Goal: Task Accomplishment & Management: Manage account settings

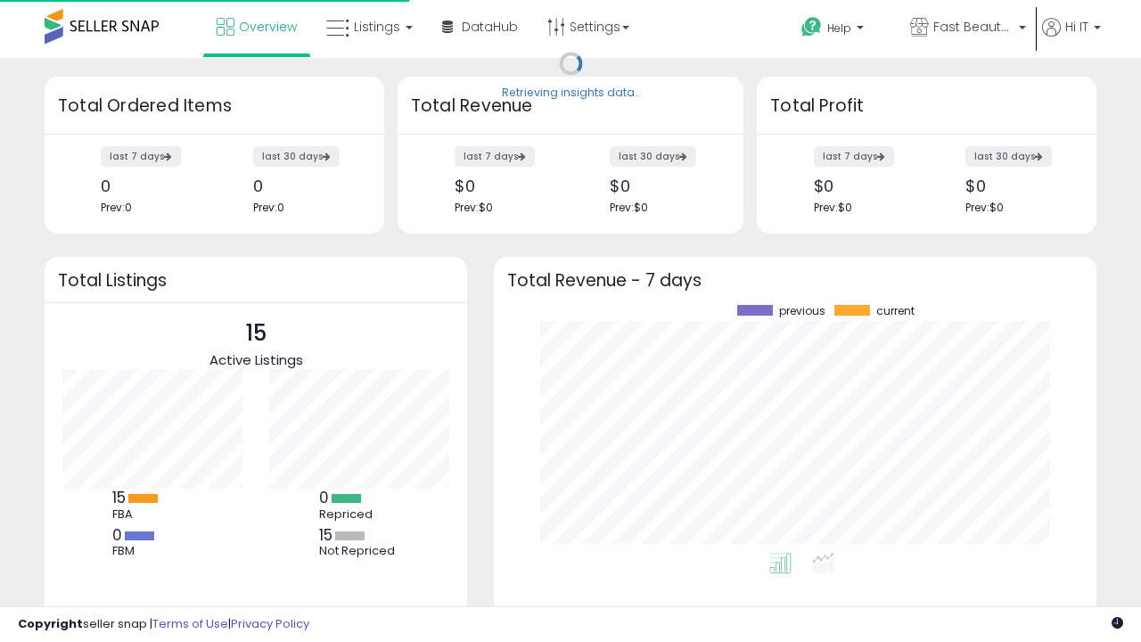
scroll to position [248, 567]
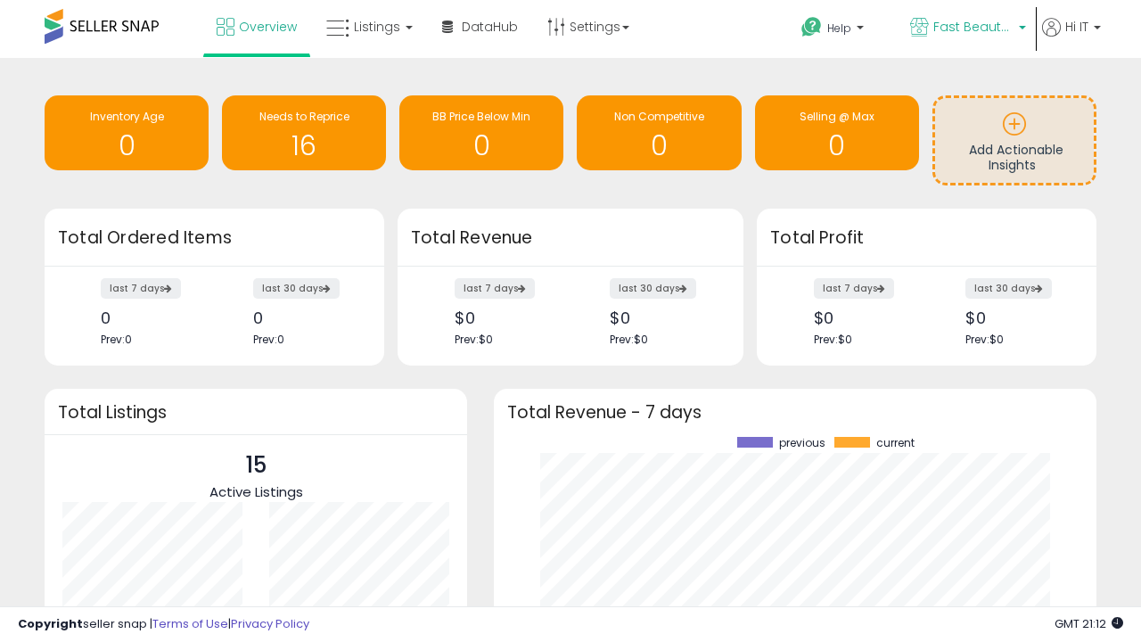
click at [966, 29] on span "Fast Beauty ([GEOGRAPHIC_DATA])" at bounding box center [973, 27] width 80 height 18
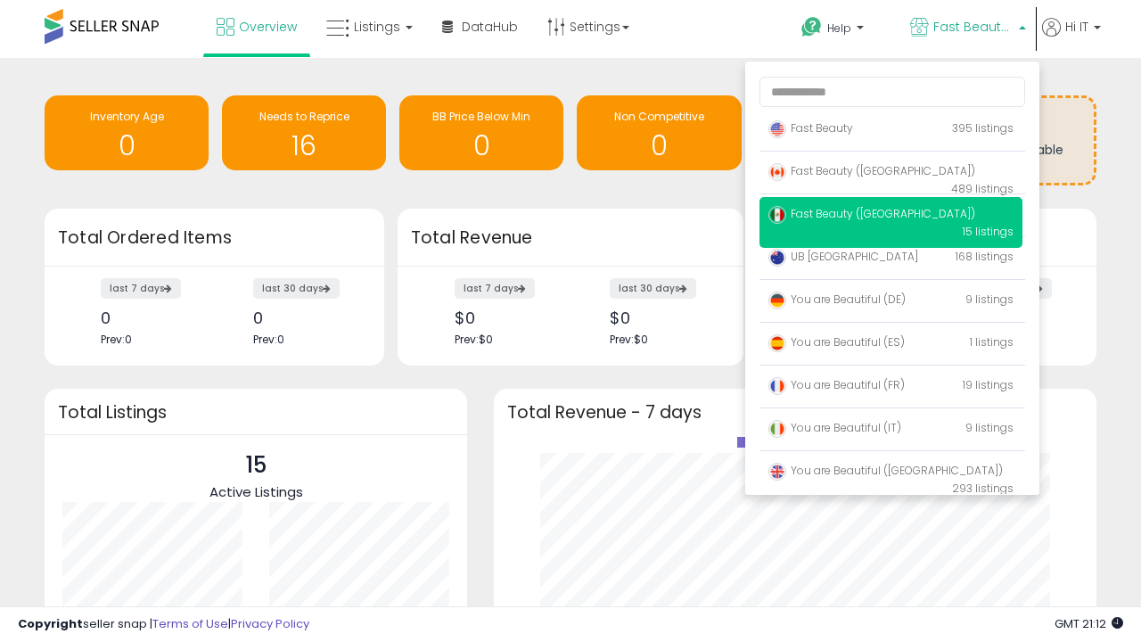
click at [890, 217] on span "Fast Beauty ([GEOGRAPHIC_DATA])" at bounding box center [871, 213] width 207 height 15
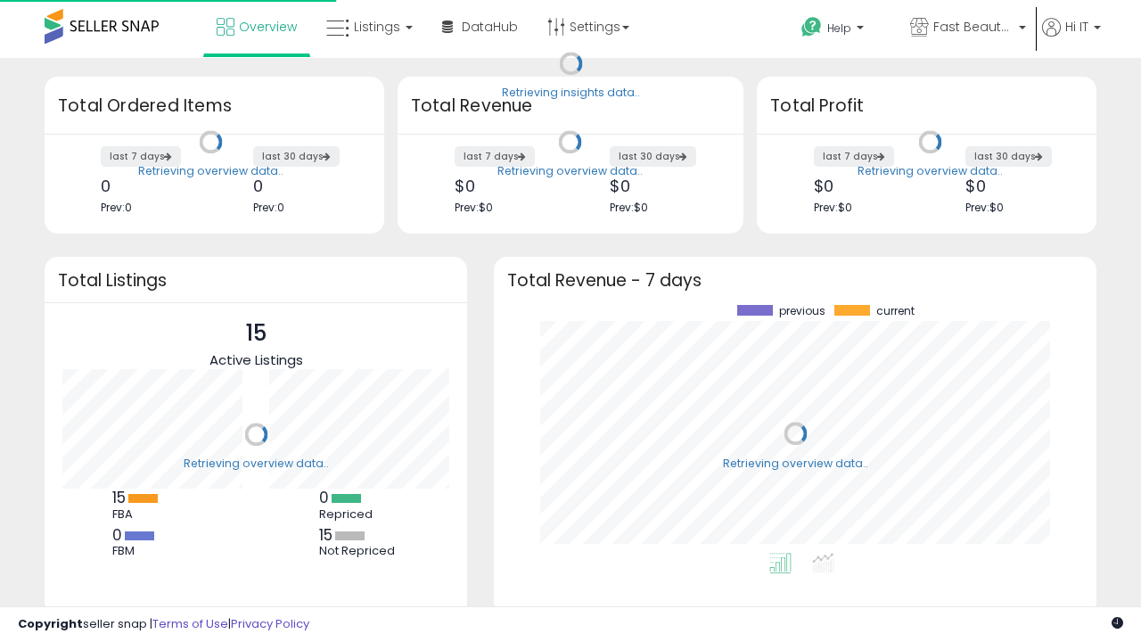
scroll to position [248, 567]
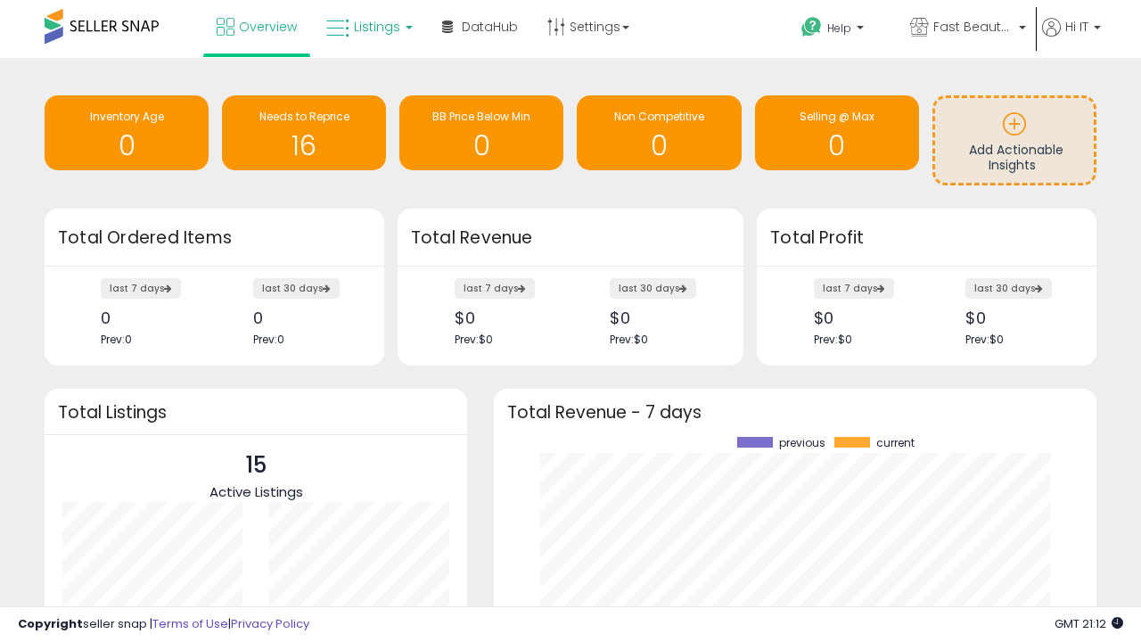
click at [367, 27] on span "Listings" at bounding box center [377, 27] width 46 height 18
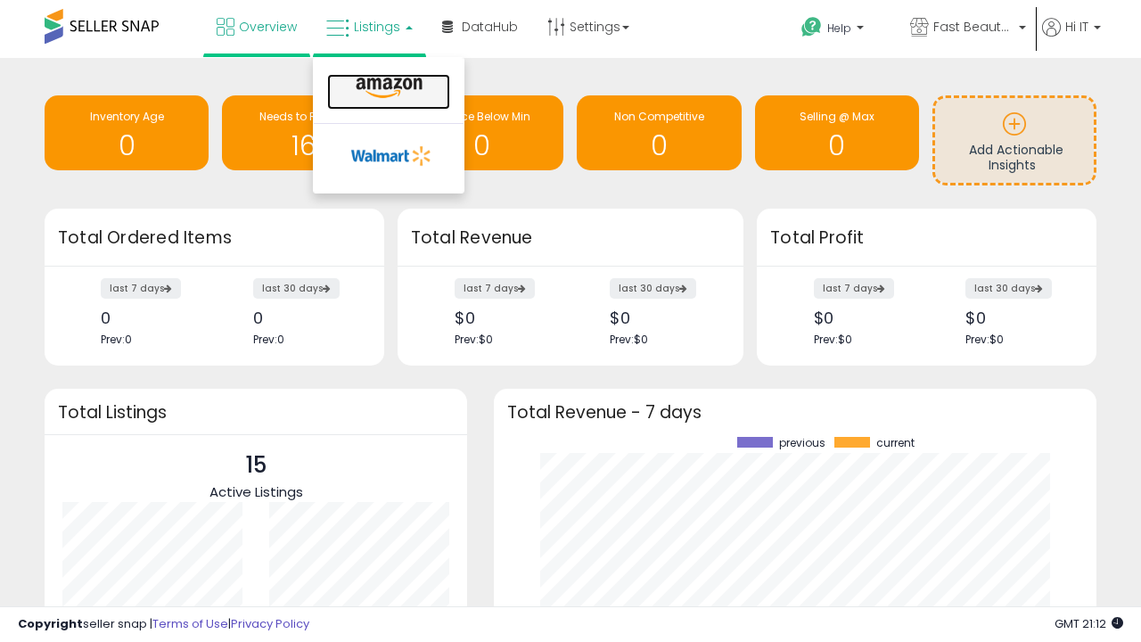
click at [387, 88] on icon at bounding box center [389, 88] width 78 height 23
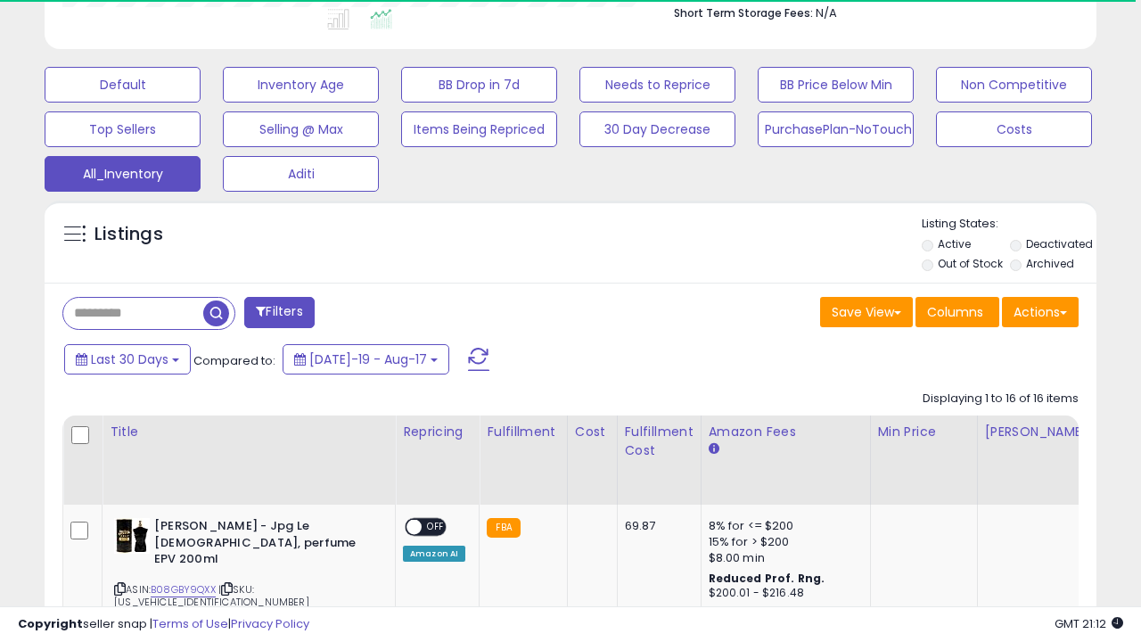
scroll to position [0, 13]
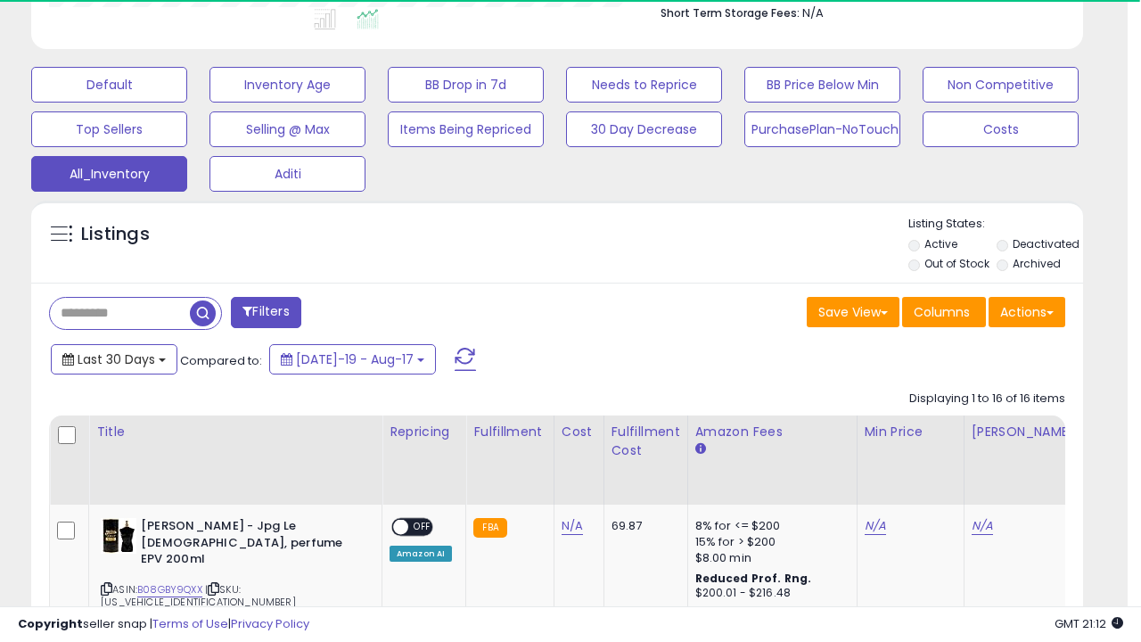
click at [113, 357] on span "Last 30 Days" at bounding box center [117, 359] width 78 height 18
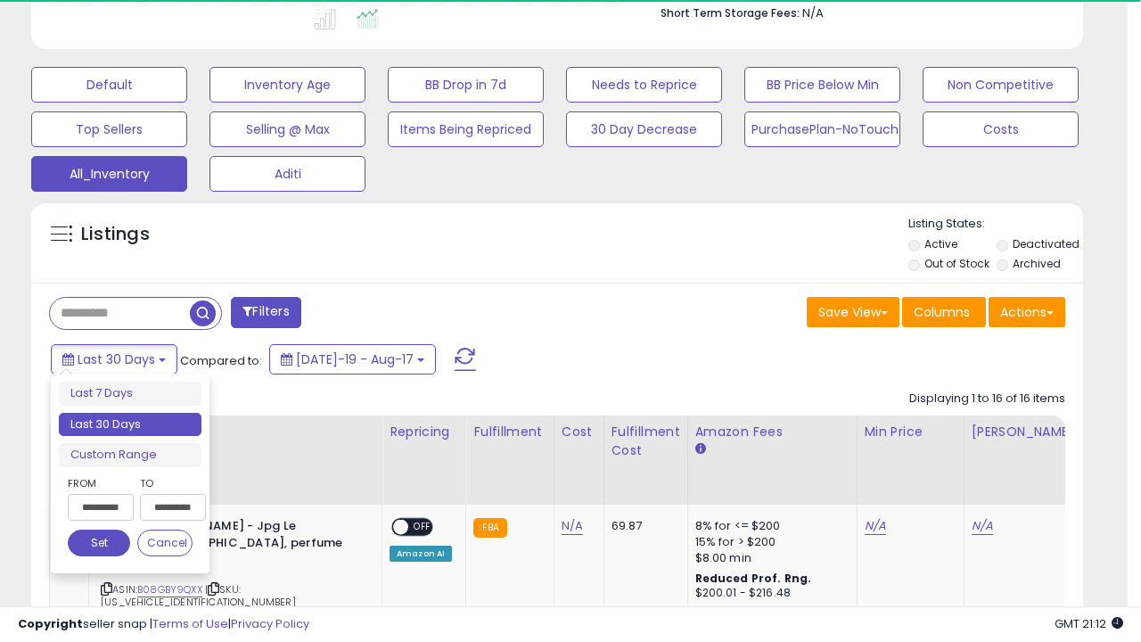
click at [130, 424] on li "Last 30 Days" at bounding box center [130, 425] width 143 height 24
